Goal: Information Seeking & Learning: Learn about a topic

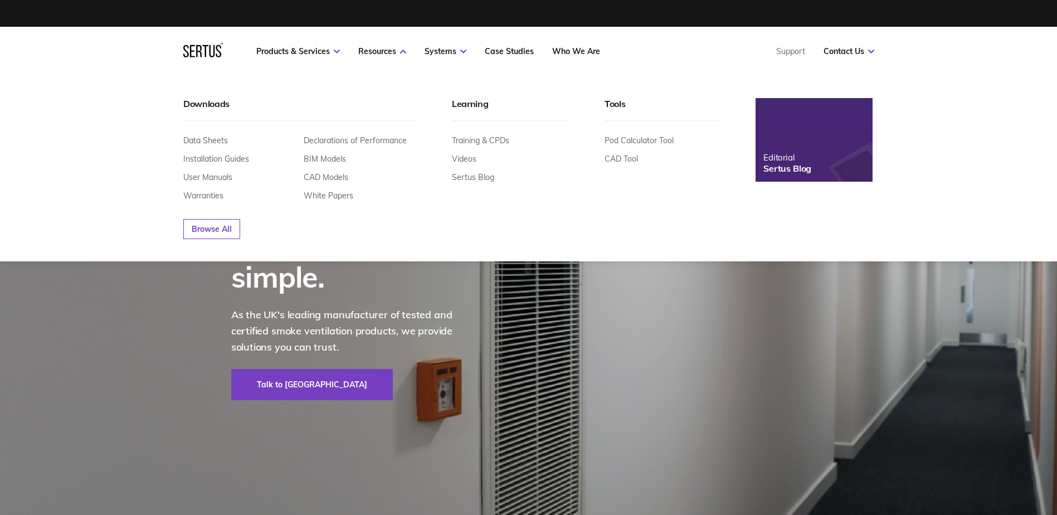
click at [832, 149] on img at bounding box center [814, 140] width 129 height 92
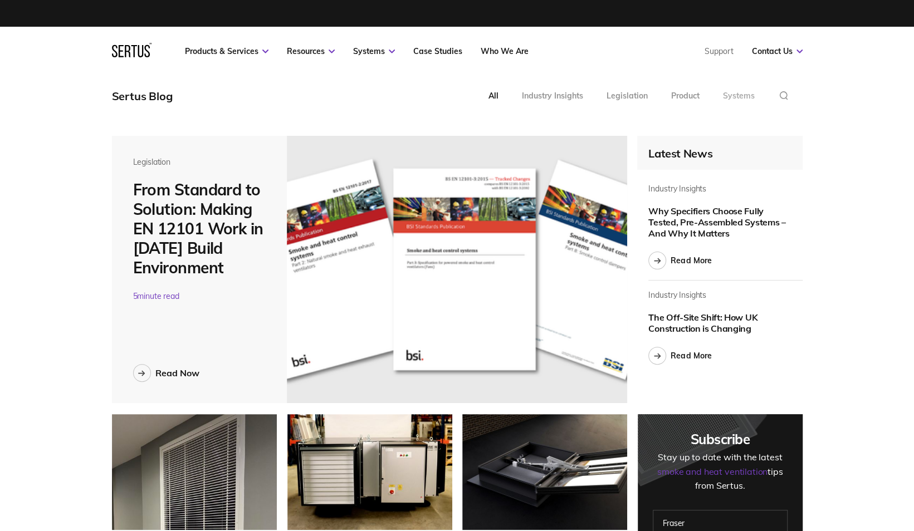
scroll to position [4167, 707]
click at [686, 360] on link "Read More" at bounding box center [679, 356] width 63 height 18
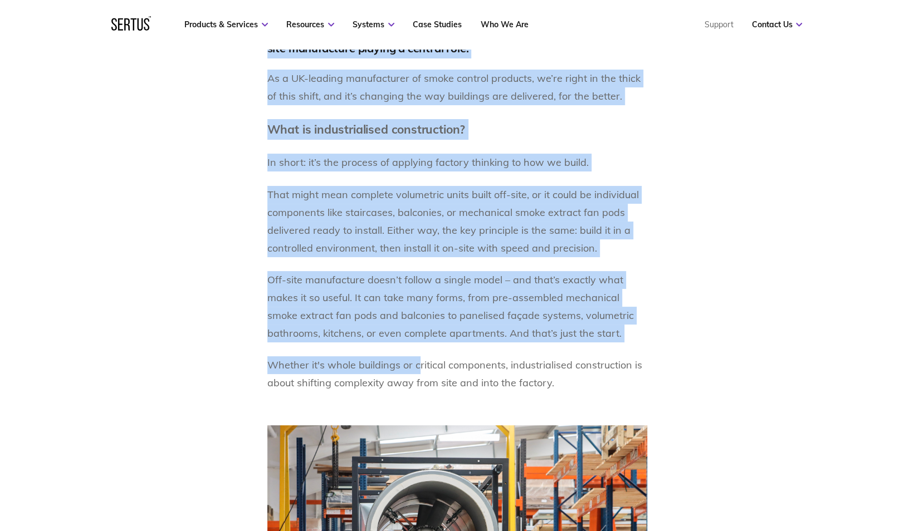
scroll to position [891, 0]
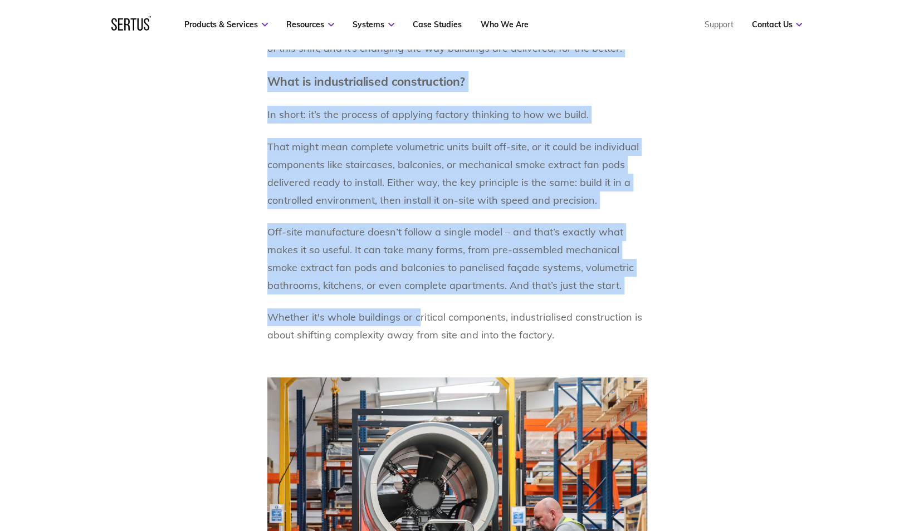
drag, startPoint x: 270, startPoint y: 289, endPoint x: 557, endPoint y: 336, distance: 291.3
copy div "Loremipsumdolo sitametconse ad el seddoe temp i utlabor etdol – ma’a enimadmini…"
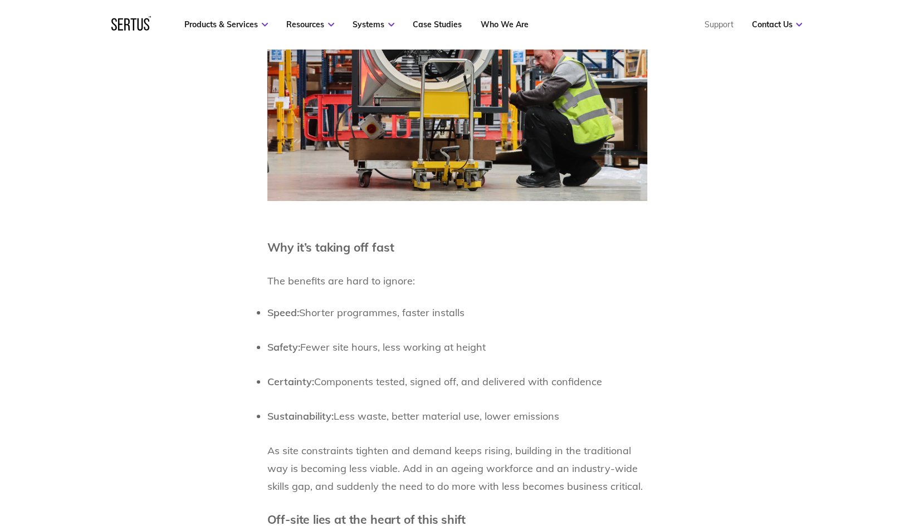
scroll to position [1504, 0]
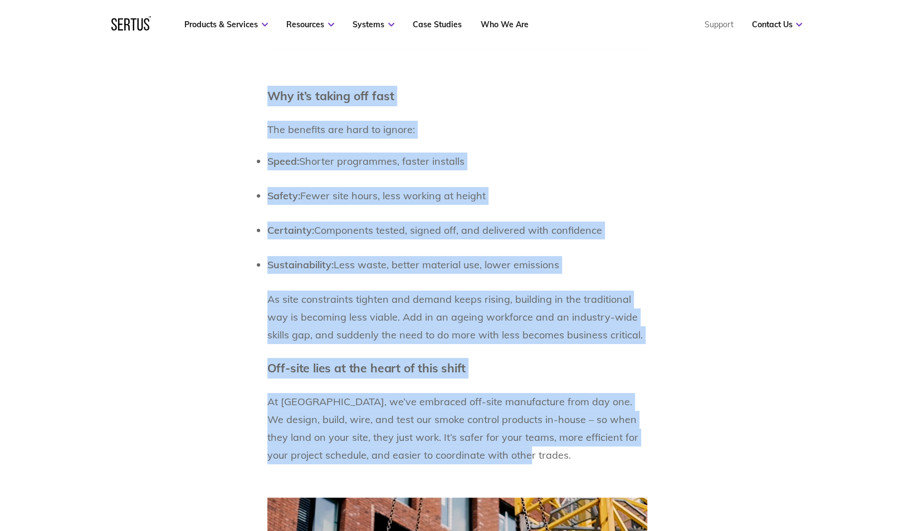
drag, startPoint x: 267, startPoint y: 95, endPoint x: 585, endPoint y: 459, distance: 483.2
click at [585, 459] on div "Industrialised construction is no longer just a talking point – it’s increasing…" at bounding box center [457, 378] width 380 height 2198
copy div "Why it’s taking off fast  The benefits are hard to ignore:  Speed: Shorter prog…"
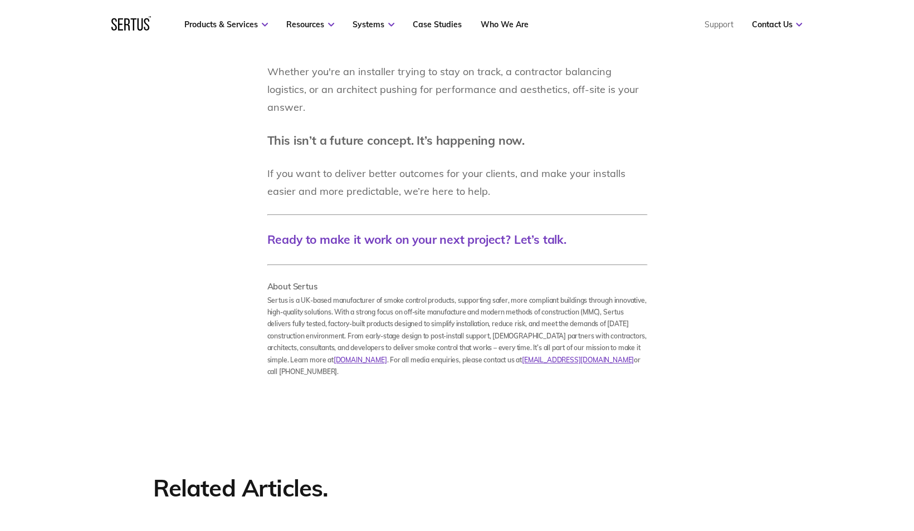
scroll to position [2673, 0]
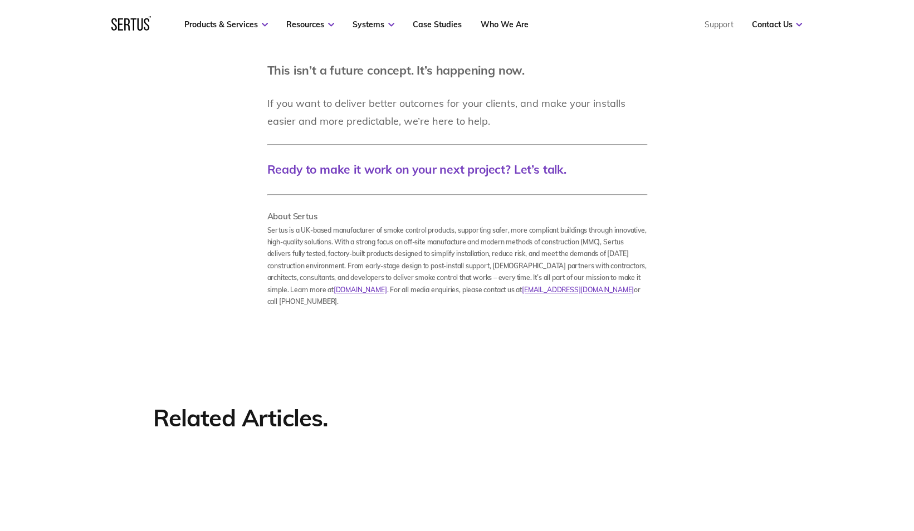
drag, startPoint x: 267, startPoint y: 166, endPoint x: 499, endPoint y: 123, distance: 235.6
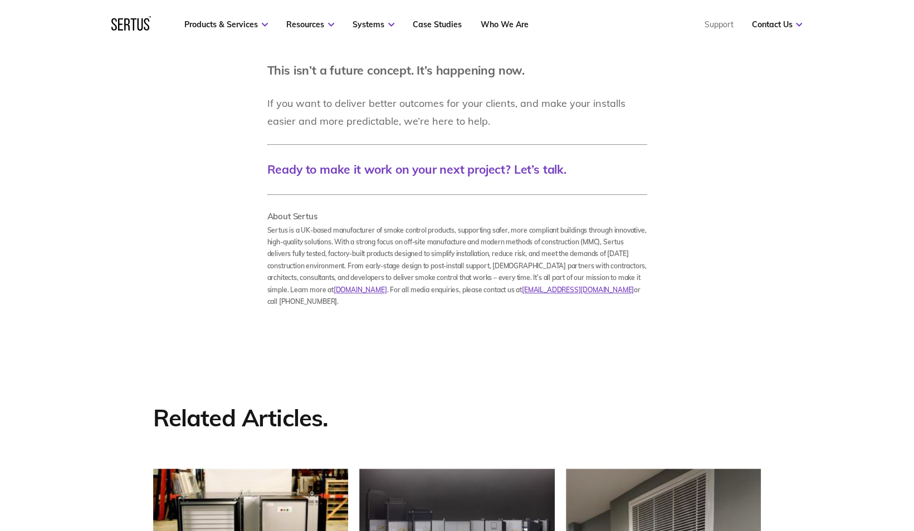
copy div "Our approach supports industrialised construction by:  Removing risk from site …"
click at [485, 119] on p "If you want to deliver better outcomes for your clients, and make your installs…" at bounding box center [457, 113] width 380 height 36
drag, startPoint x: 510, startPoint y: 124, endPoint x: 257, endPoint y: 75, distance: 257.6
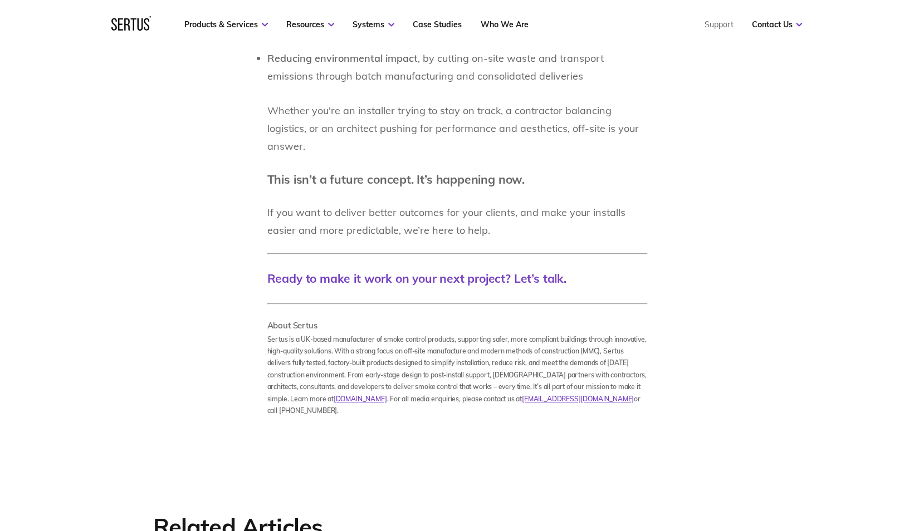
scroll to position [2562, 0]
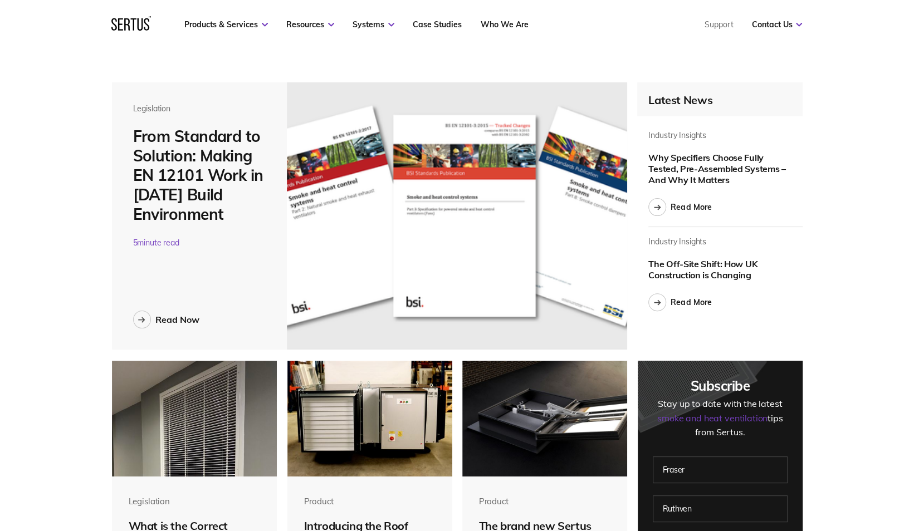
scroll to position [167, 0]
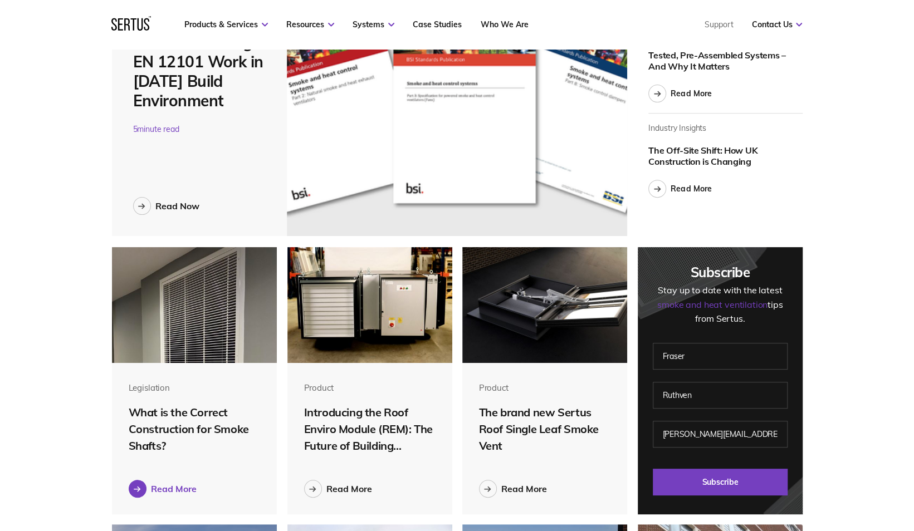
click at [168, 490] on div "Read More" at bounding box center [174, 488] width 46 height 11
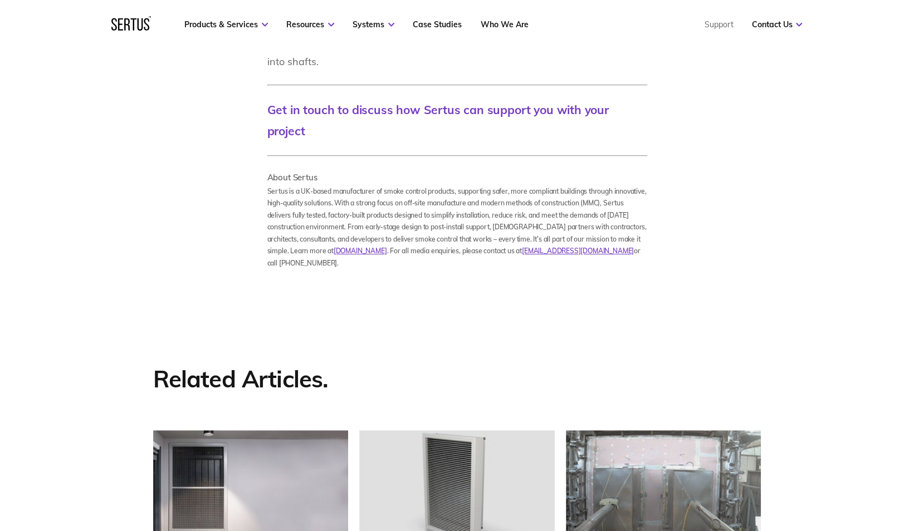
scroll to position [1281, 0]
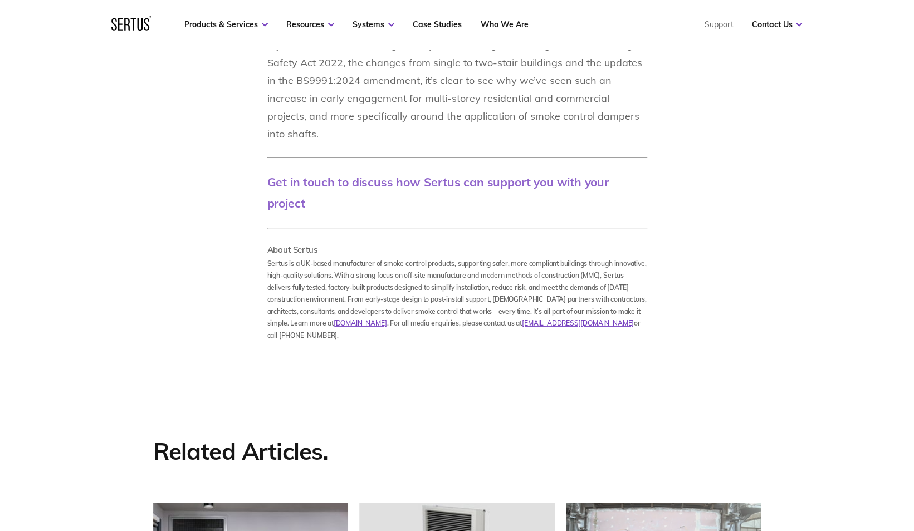
click at [609, 179] on link "Get in touch to discuss how Sertus can support you with your project" at bounding box center [437, 192] width 341 height 35
click at [346, 101] on p "If you consider this challenge on top of the changes resulting from the Buildin…" at bounding box center [457, 89] width 380 height 107
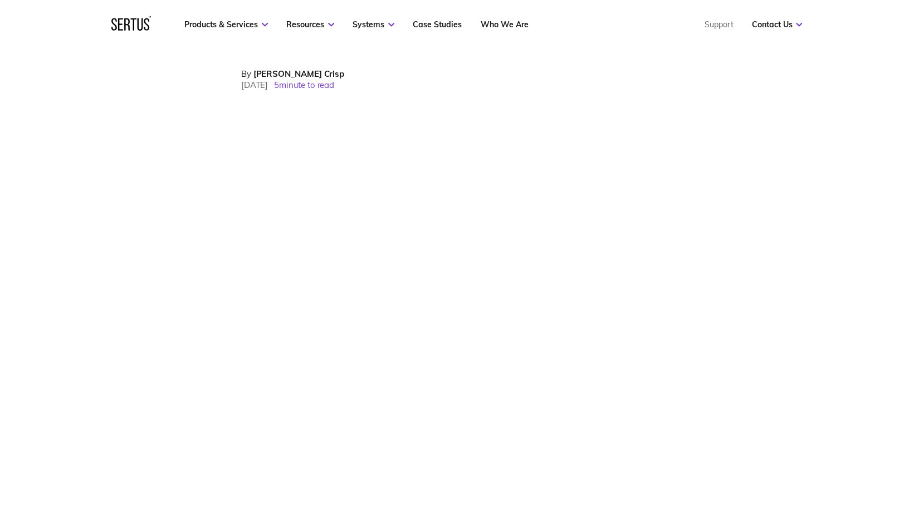
scroll to position [0, 0]
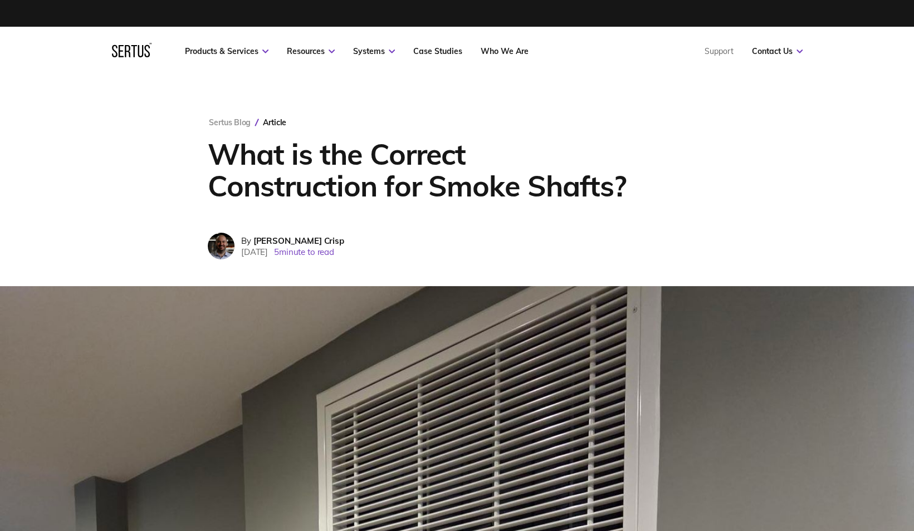
click at [381, 164] on h1 "What is the Correct Construction for Smoke Shafts?" at bounding box center [421, 169] width 426 height 63
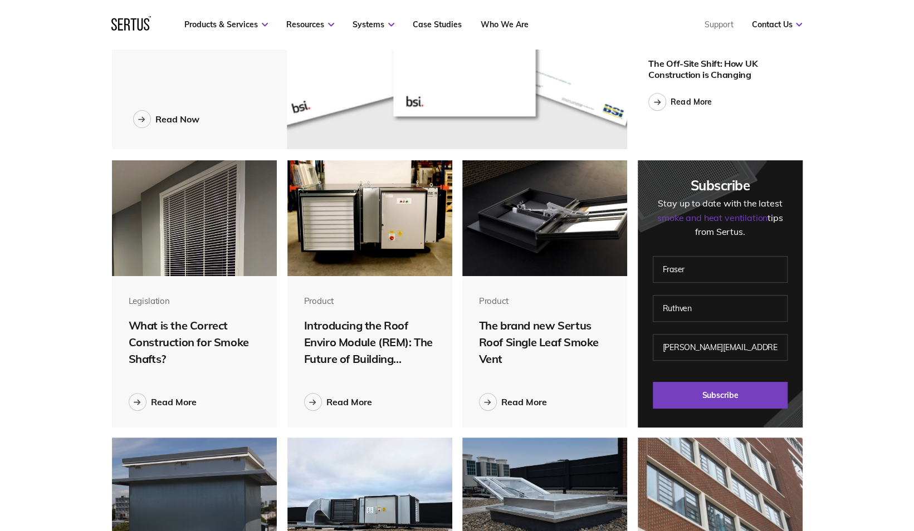
scroll to position [334, 0]
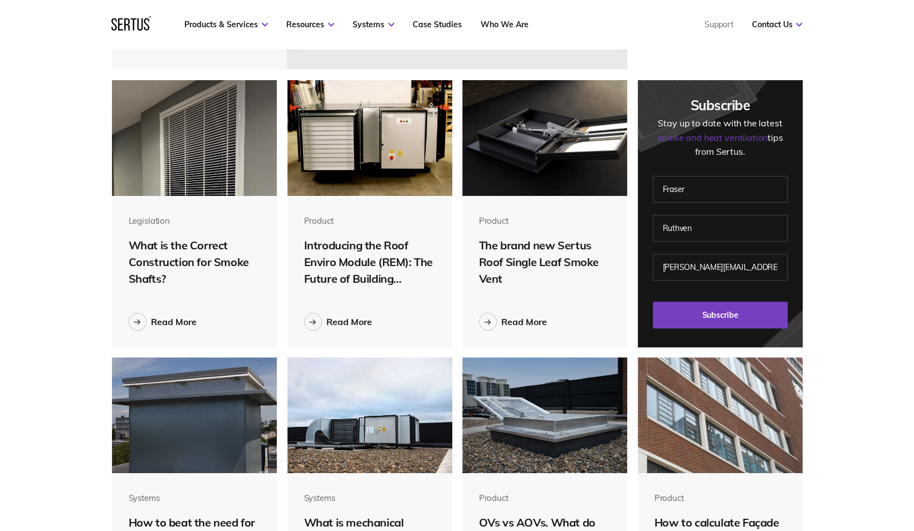
click at [363, 156] on img at bounding box center [369, 138] width 165 height 116
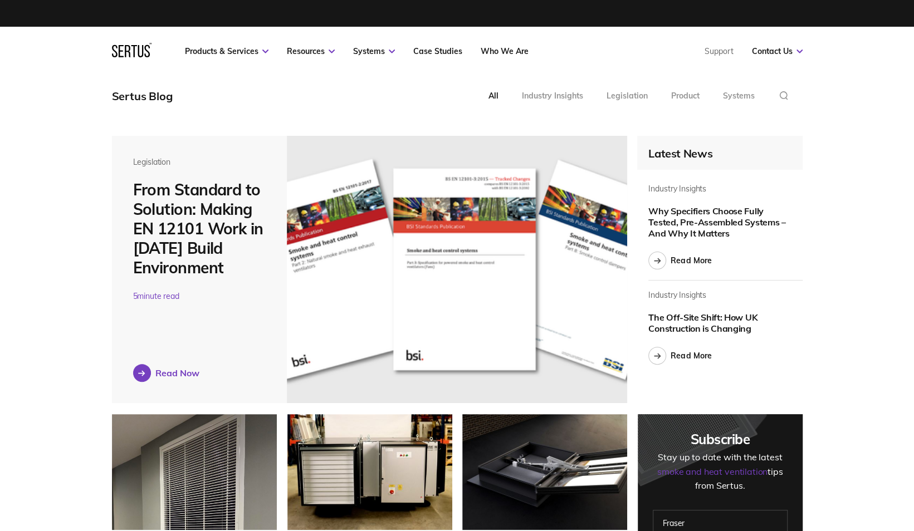
click at [183, 373] on div "Read Now" at bounding box center [177, 373] width 44 height 11
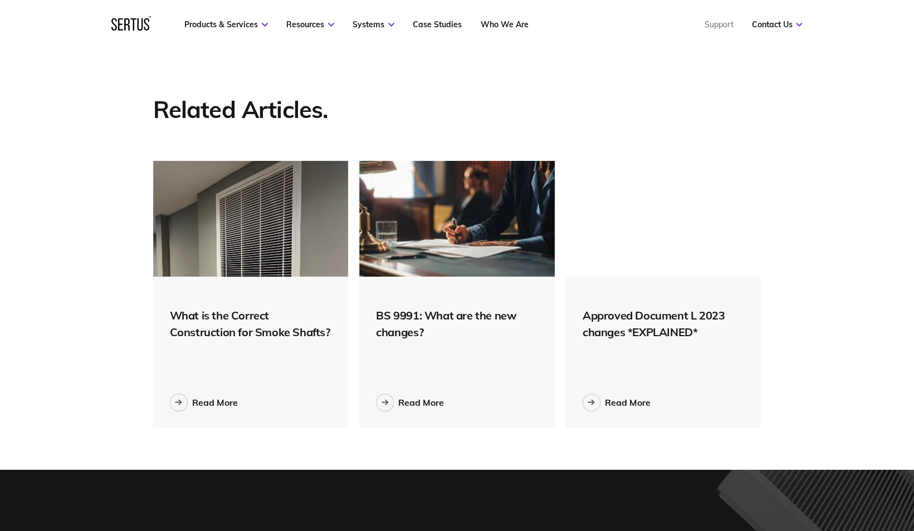
scroll to position [2673, 0]
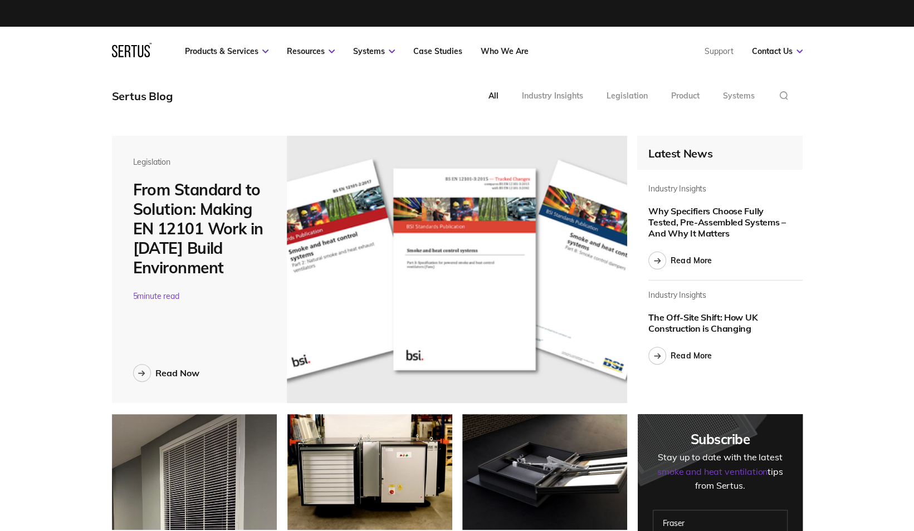
scroll to position [4167, 707]
click at [695, 263] on div "Read More" at bounding box center [691, 261] width 41 height 10
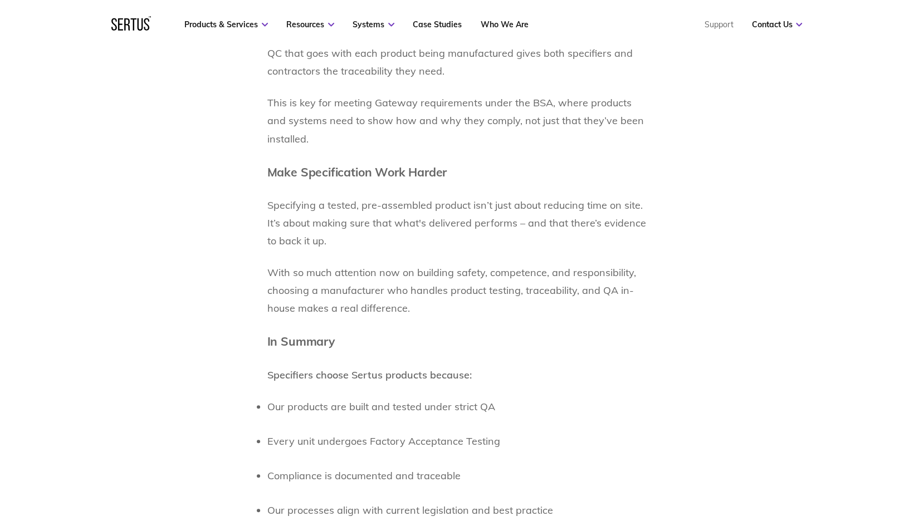
scroll to position [2228, 0]
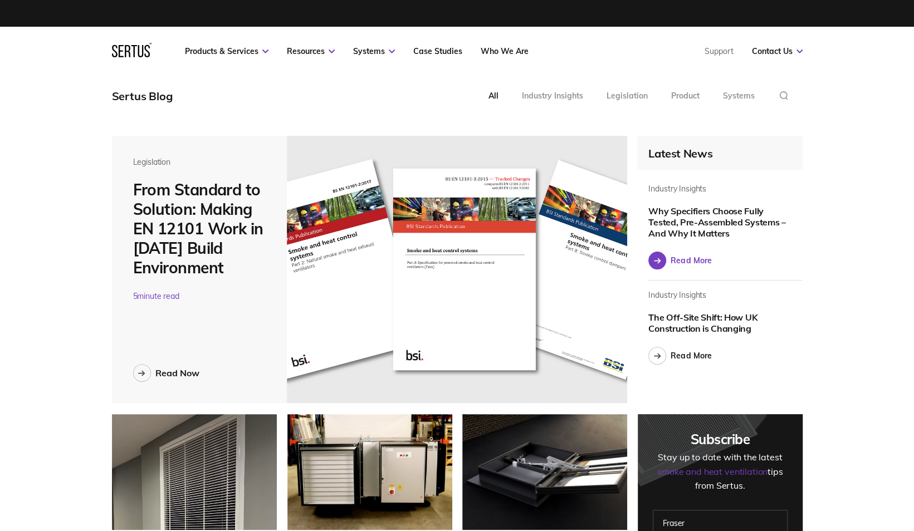
click at [669, 262] on link "Read More" at bounding box center [679, 261] width 63 height 18
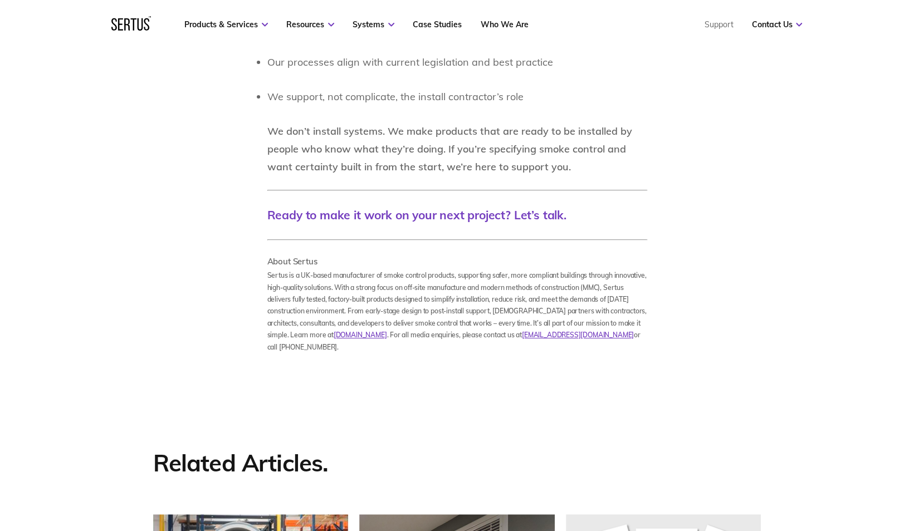
scroll to position [2952, 0]
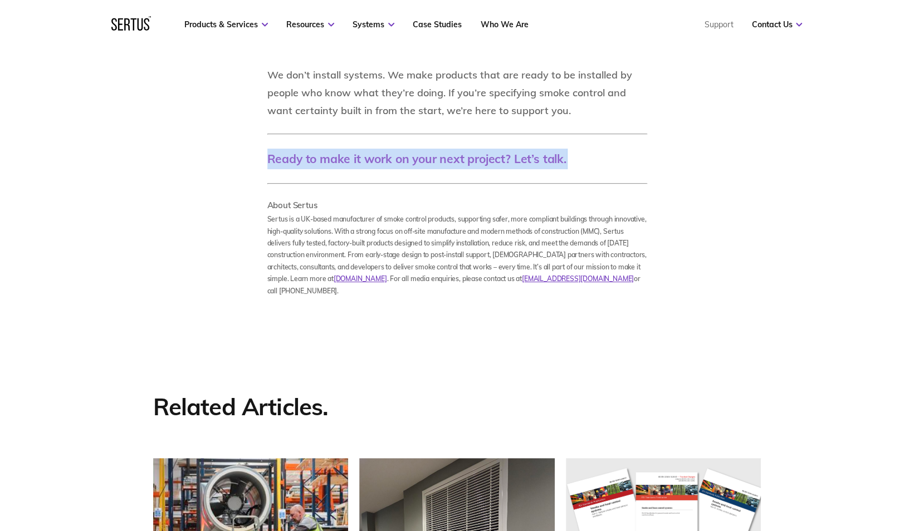
drag, startPoint x: 588, startPoint y: 158, endPoint x: 268, endPoint y: 163, distance: 319.7
click at [268, 163] on h3 "Ready to make it work on your next project? Let’s talk." at bounding box center [457, 159] width 380 height 21
copy h3 "Ready to make it work on your next project? Let’s talk."
drag, startPoint x: 336, startPoint y: 226, endPoint x: 283, endPoint y: 221, distance: 52.6
click at [336, 226] on b "Sertus is a UK-based manufacturer of smoke control products, supporting safer, …" at bounding box center [456, 249] width 379 height 68
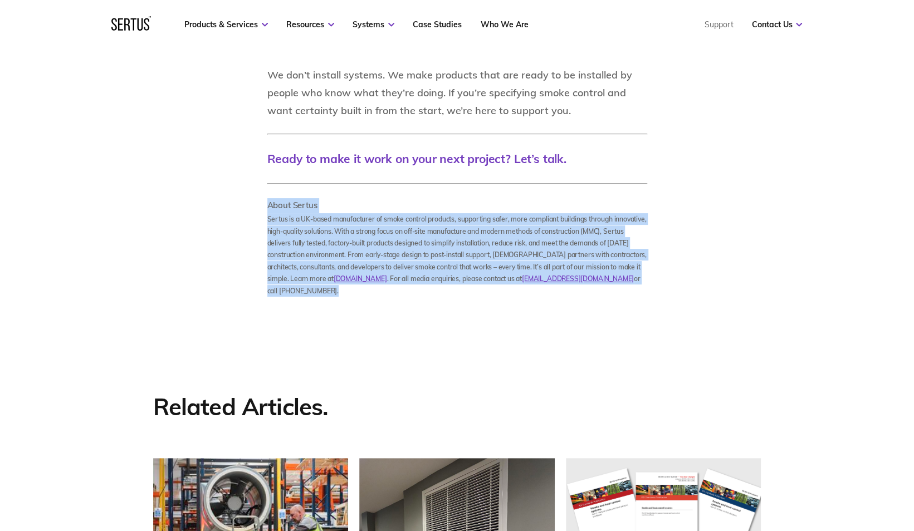
drag, startPoint x: 266, startPoint y: 203, endPoint x: 639, endPoint y: 283, distance: 381.7
copy div "About Sertus Sertus is a UK-based manufacturer of smoke control products, suppo…"
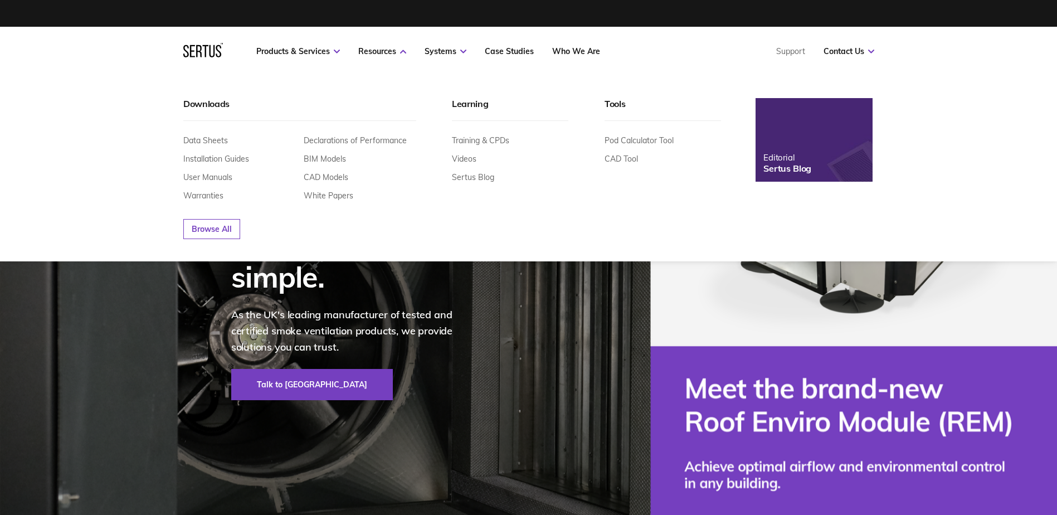
click at [810, 76] on div "Products Roof Single Leaf Vent (RSL) Single Leaf Vent (RSL-R) The Pod Range Roo…" at bounding box center [528, 76] width 1057 height 0
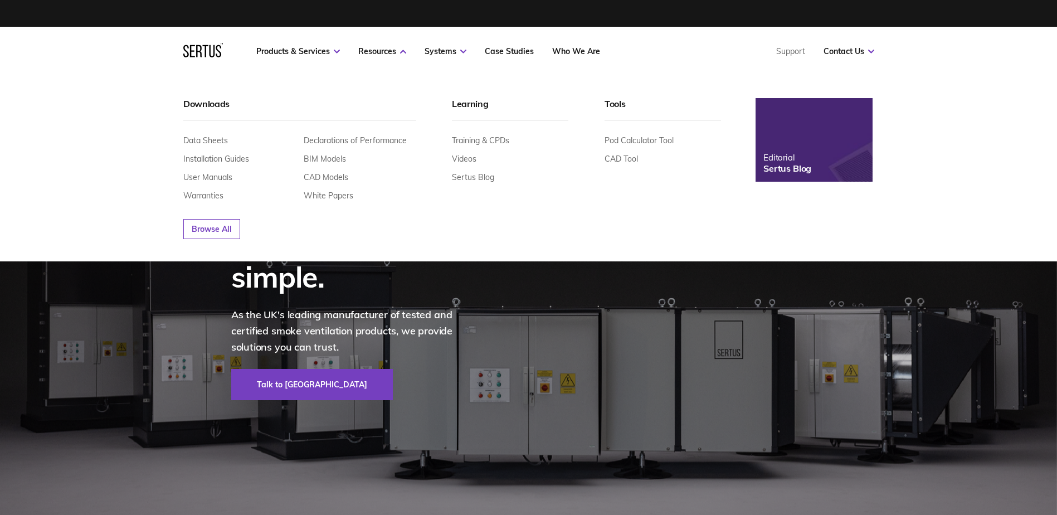
click at [798, 146] on img at bounding box center [814, 140] width 129 height 92
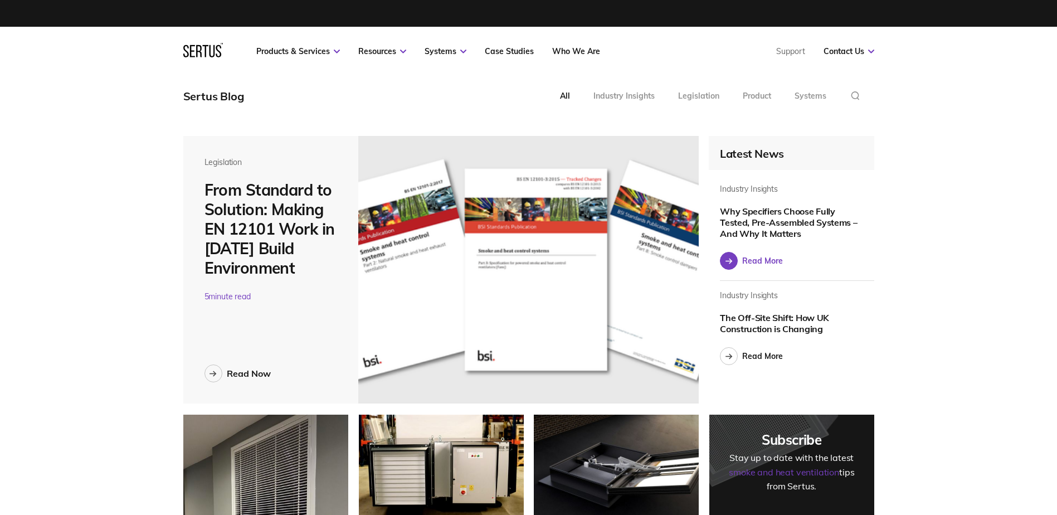
scroll to position [4168, 708]
click at [763, 351] on div "Read More" at bounding box center [762, 356] width 41 height 10
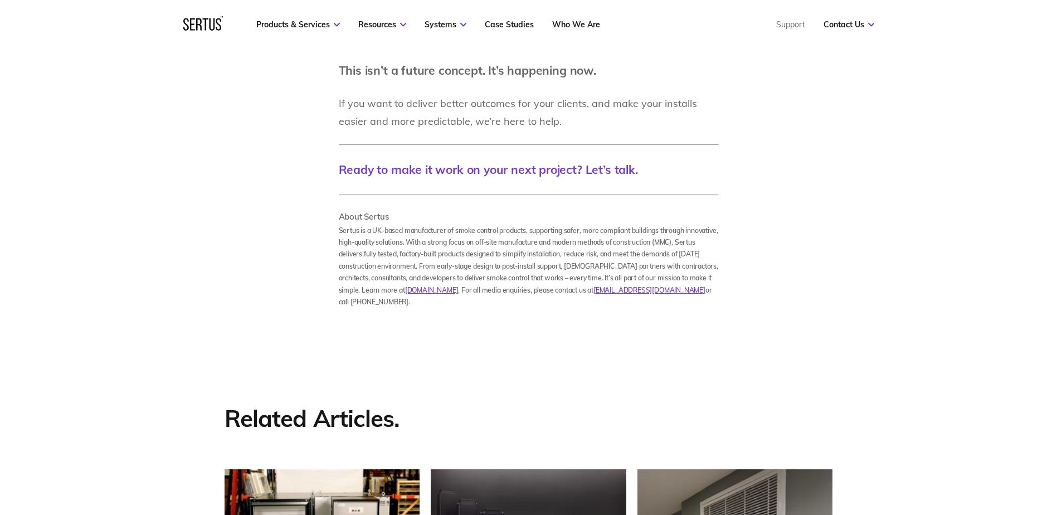
scroll to position [2667, 0]
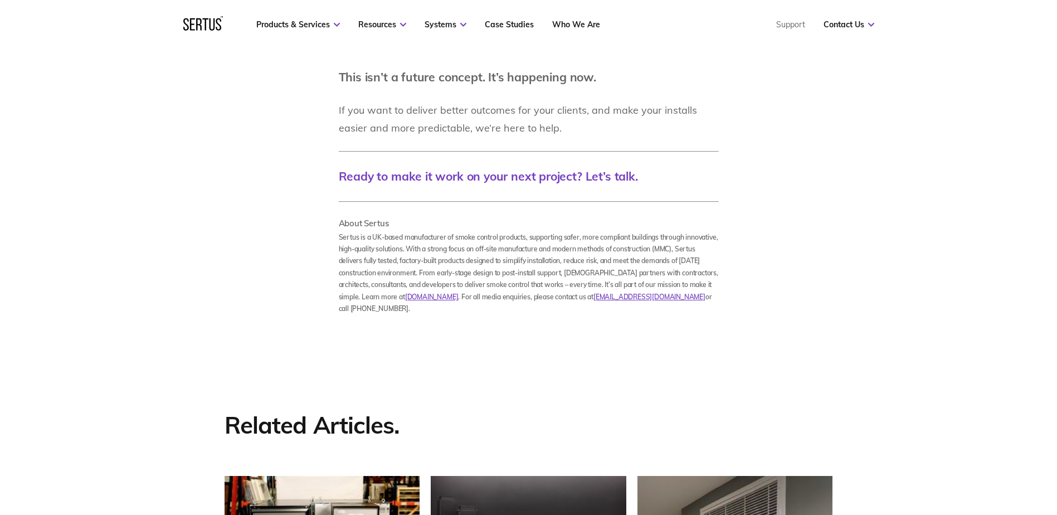
drag, startPoint x: 337, startPoint y: 125, endPoint x: 565, endPoint y: 136, distance: 228.6
copy div "Loremipsumdolo sitametconse ad el seddoe temp i utlabor etdol – ma’a enimadmini…"
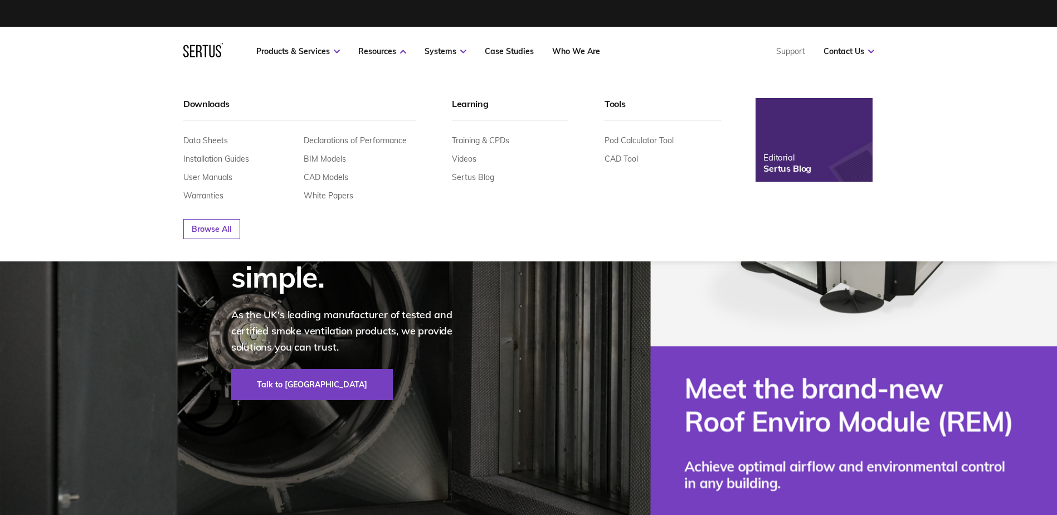
click at [819, 144] on img at bounding box center [814, 140] width 129 height 92
